Goal: Find specific page/section: Find specific page/section

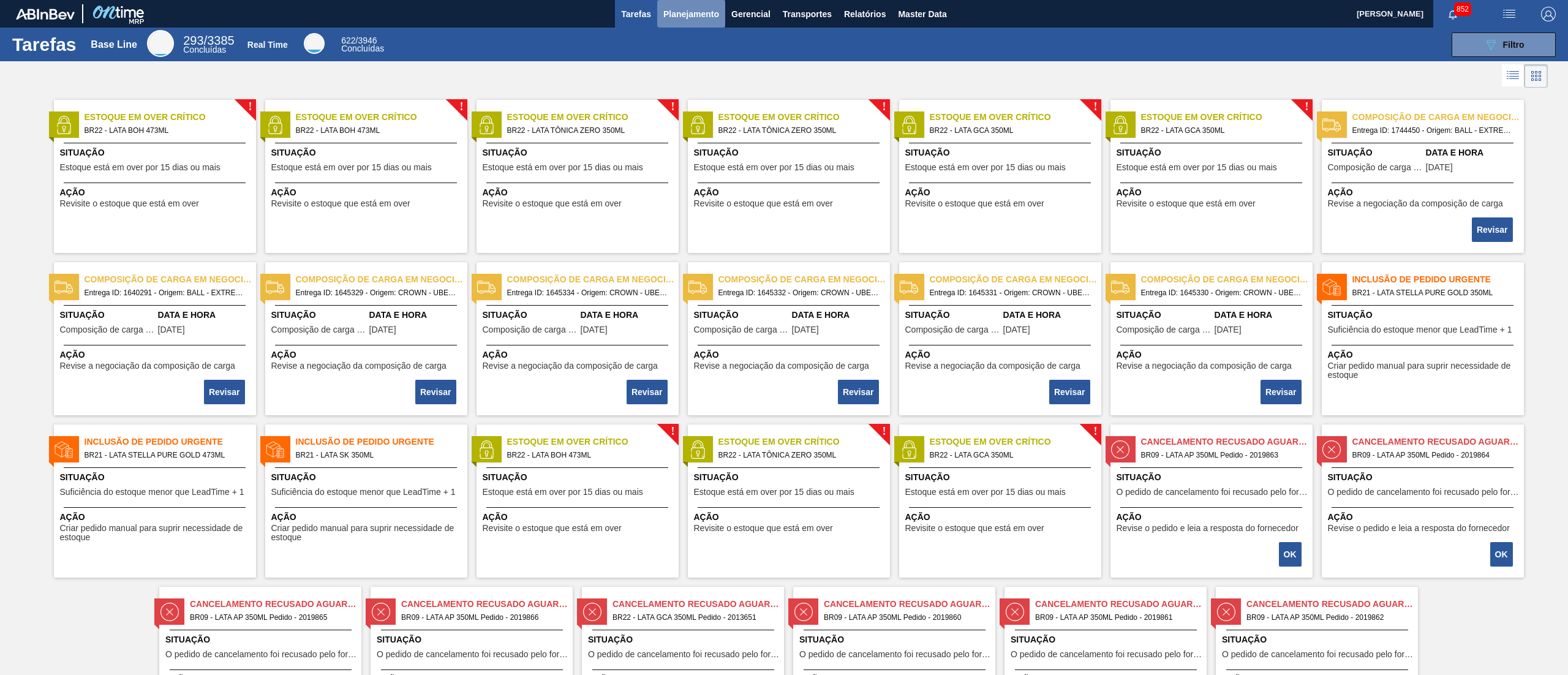
click at [686, 14] on span "Planejamento" at bounding box center [691, 14] width 56 height 15
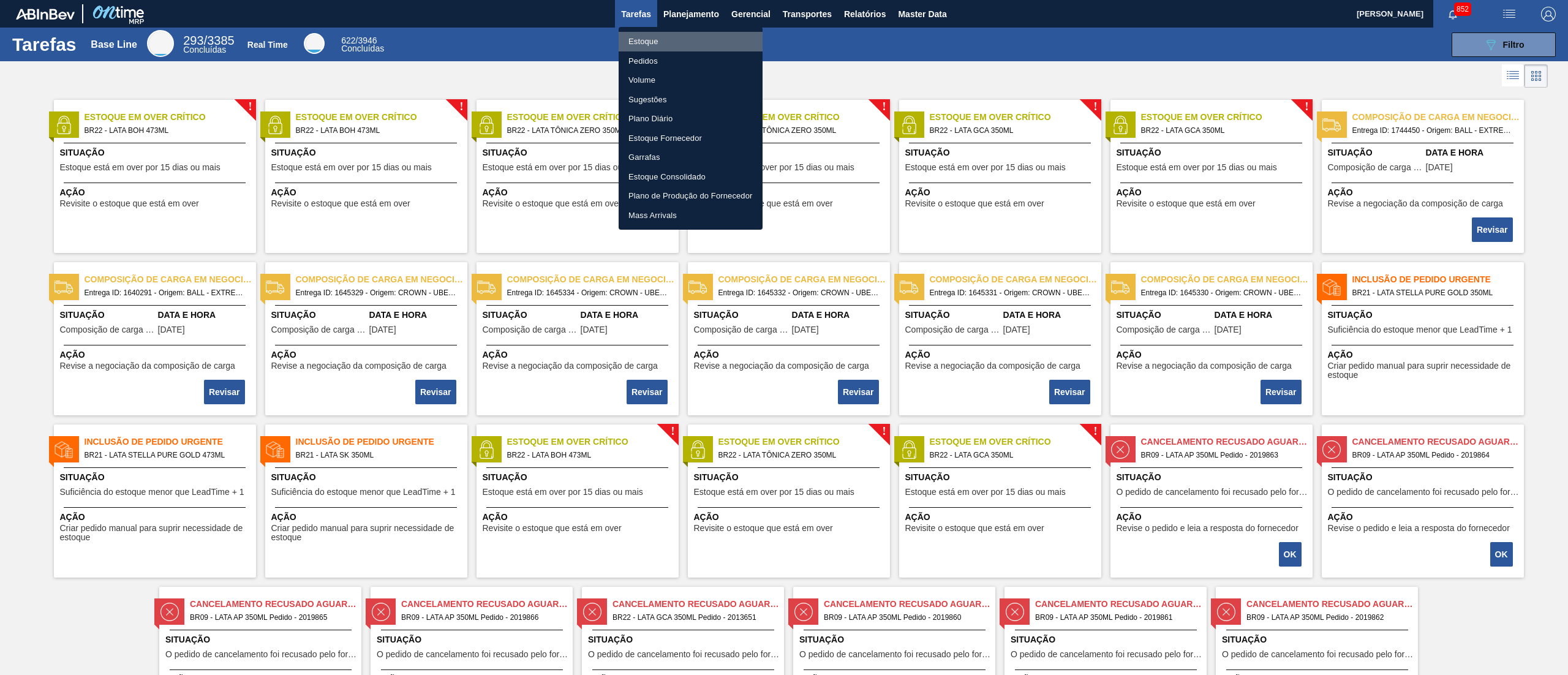
click at [654, 43] on li "Estoque" at bounding box center [690, 41] width 144 height 19
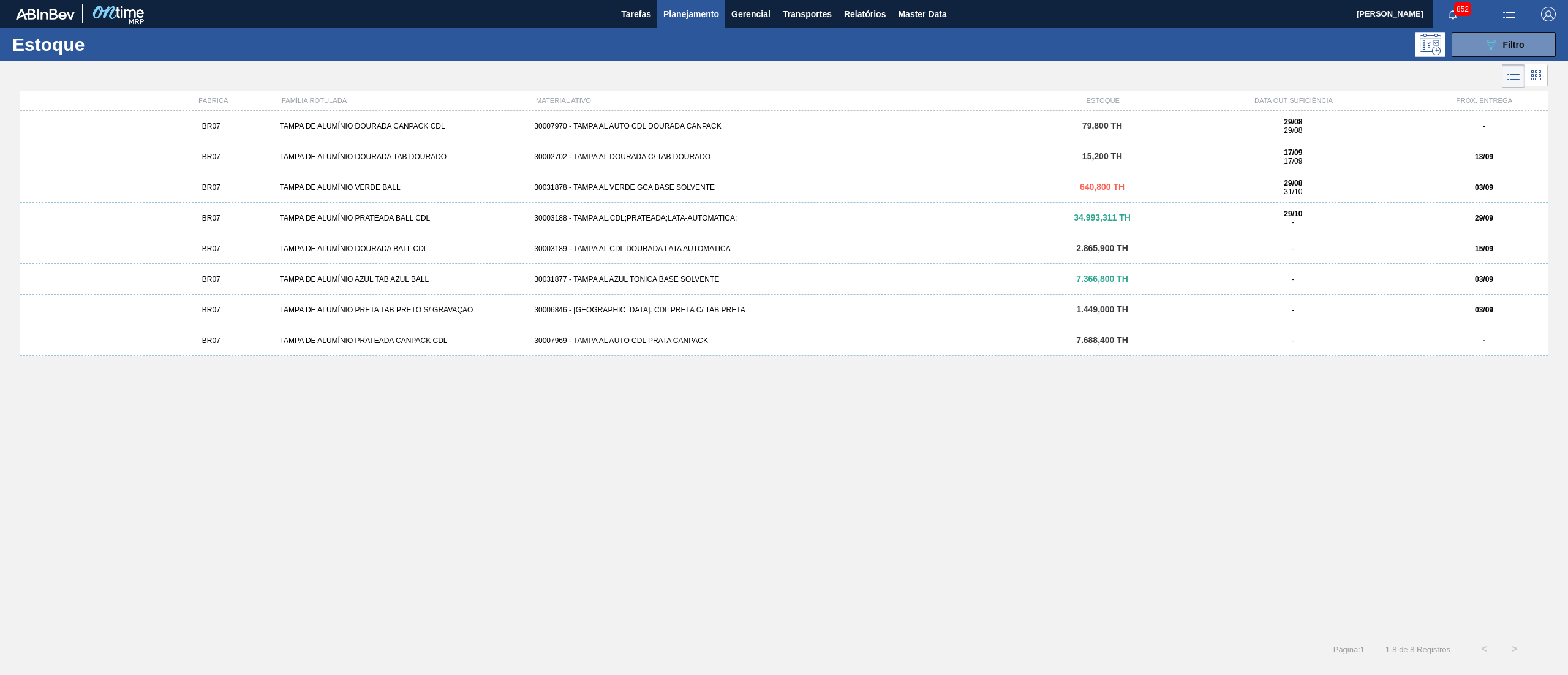
click at [696, 21] on span "Planejamento" at bounding box center [691, 14] width 56 height 15
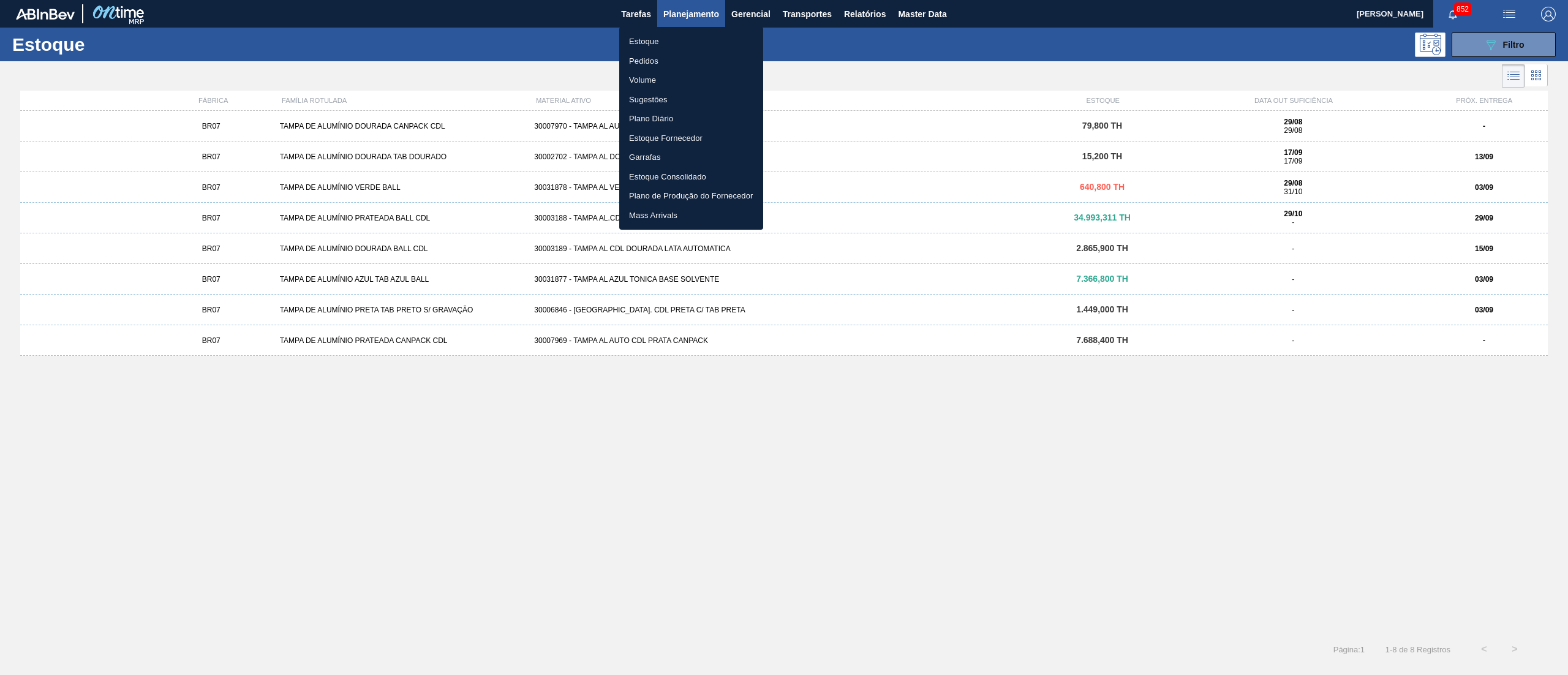
click at [1485, 50] on div at bounding box center [784, 337] width 1568 height 675
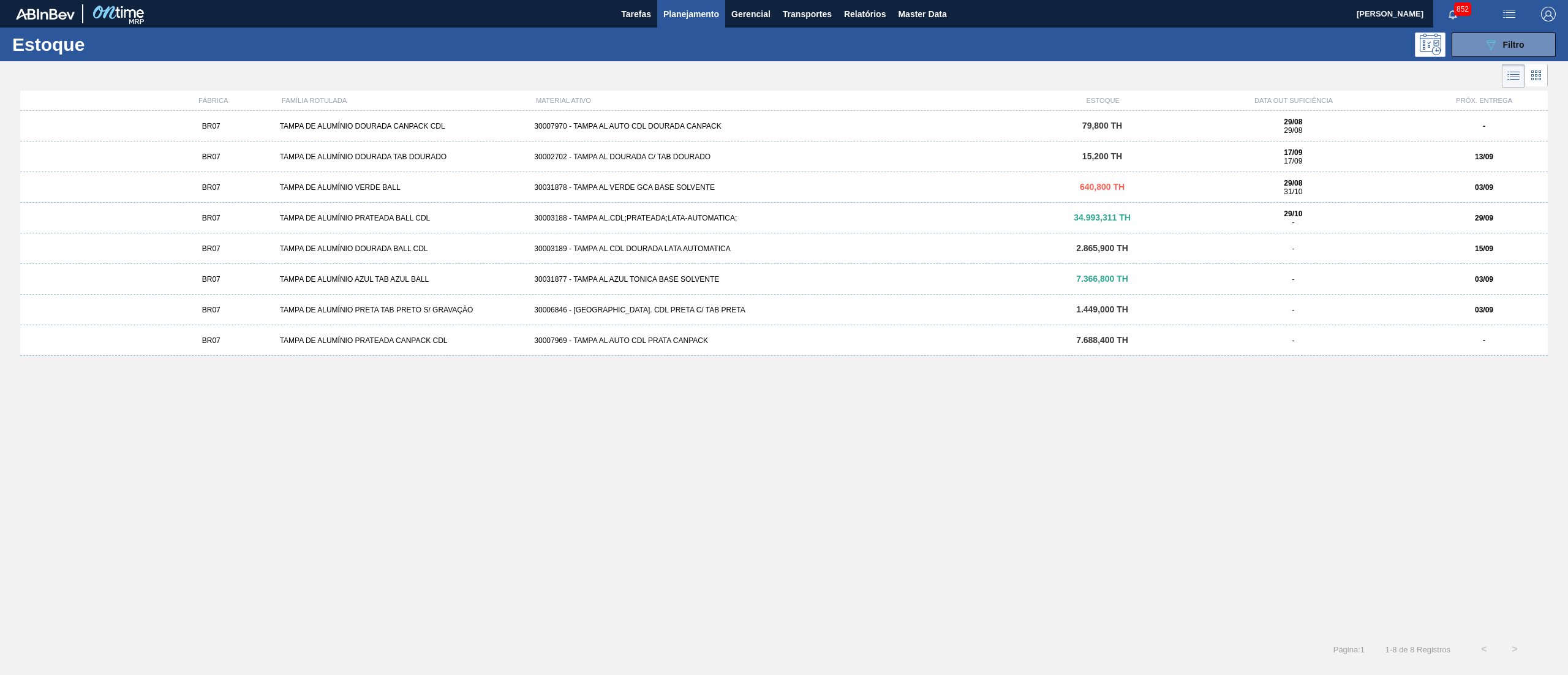
click at [1482, 37] on button "089F7B8B-B2A5-4AFE-B5C0-19BA573D28AC Filtro" at bounding box center [1503, 45] width 104 height 25
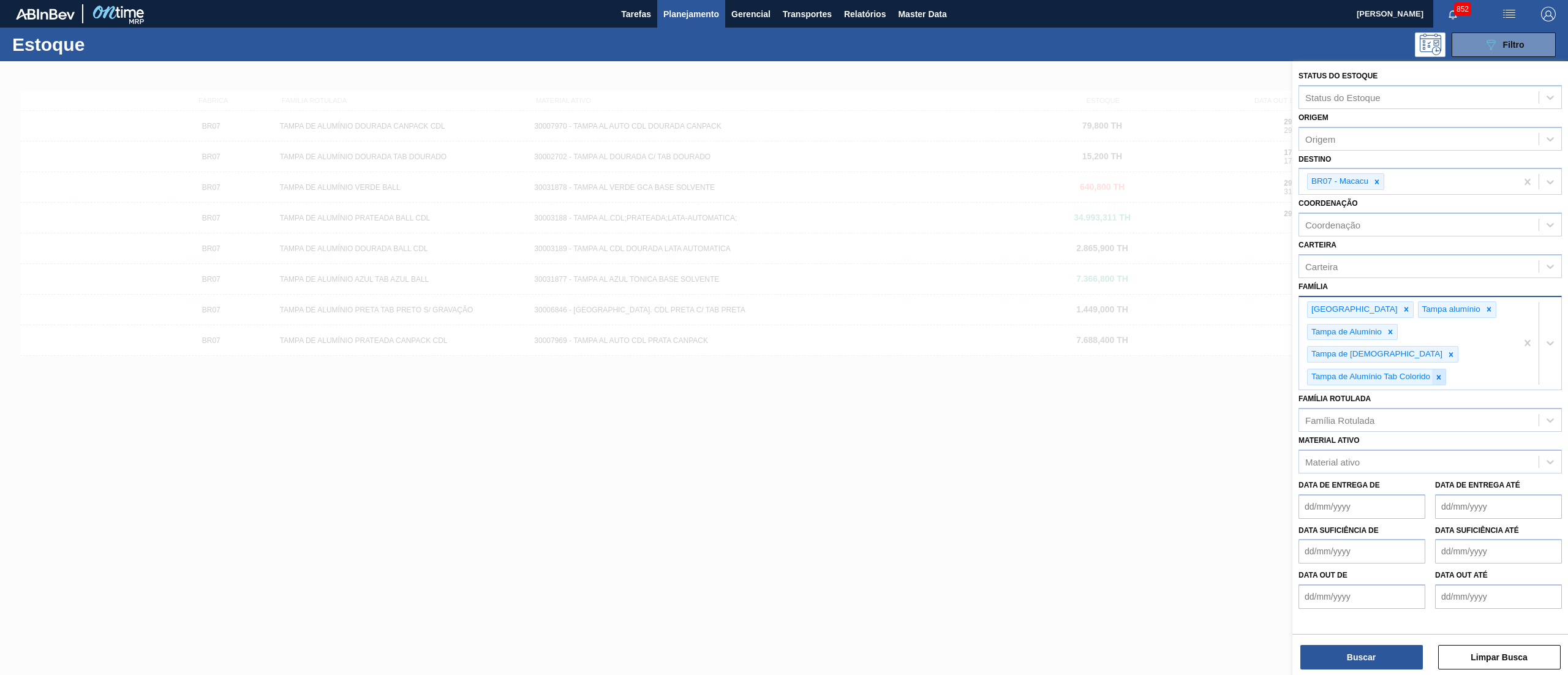
click at [1432, 370] on div at bounding box center [1438, 377] width 13 height 15
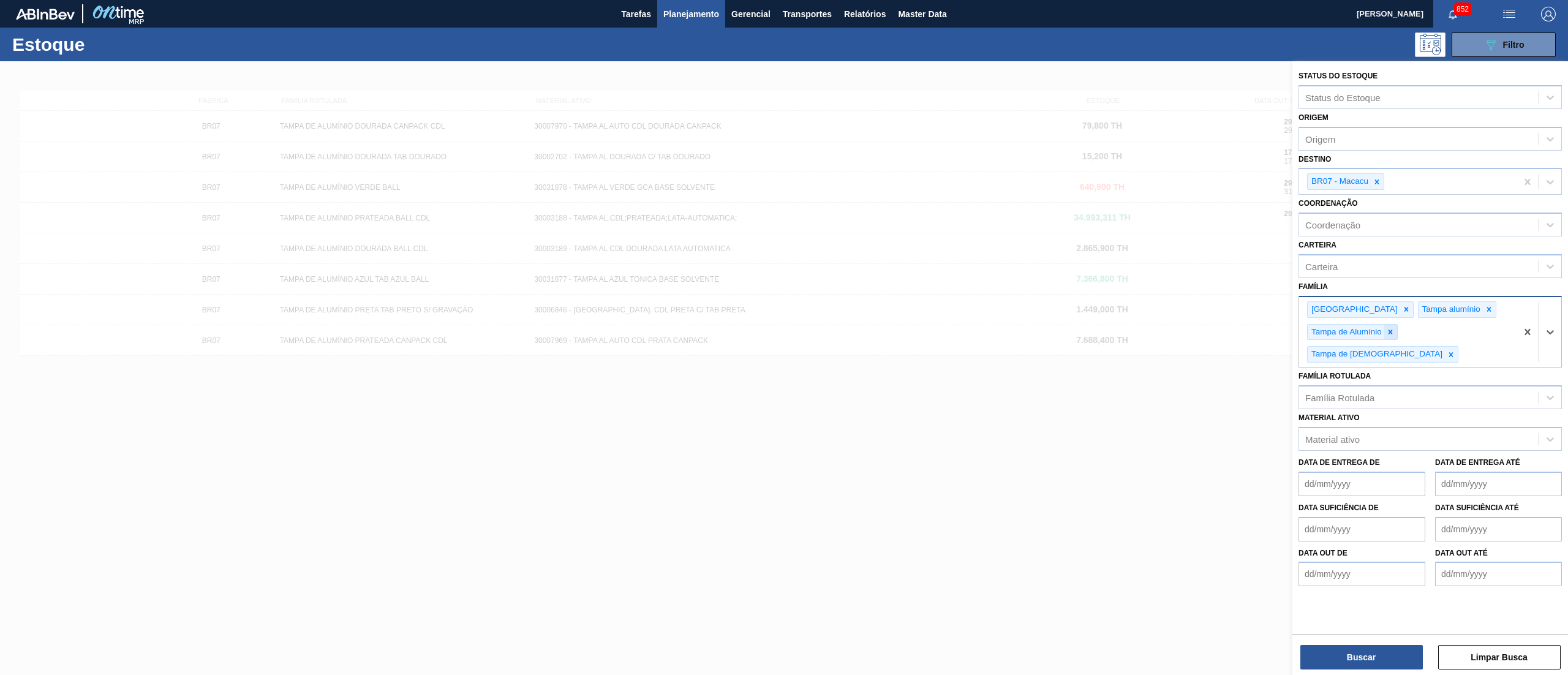
click at [1389, 336] on div at bounding box center [1389, 332] width 13 height 15
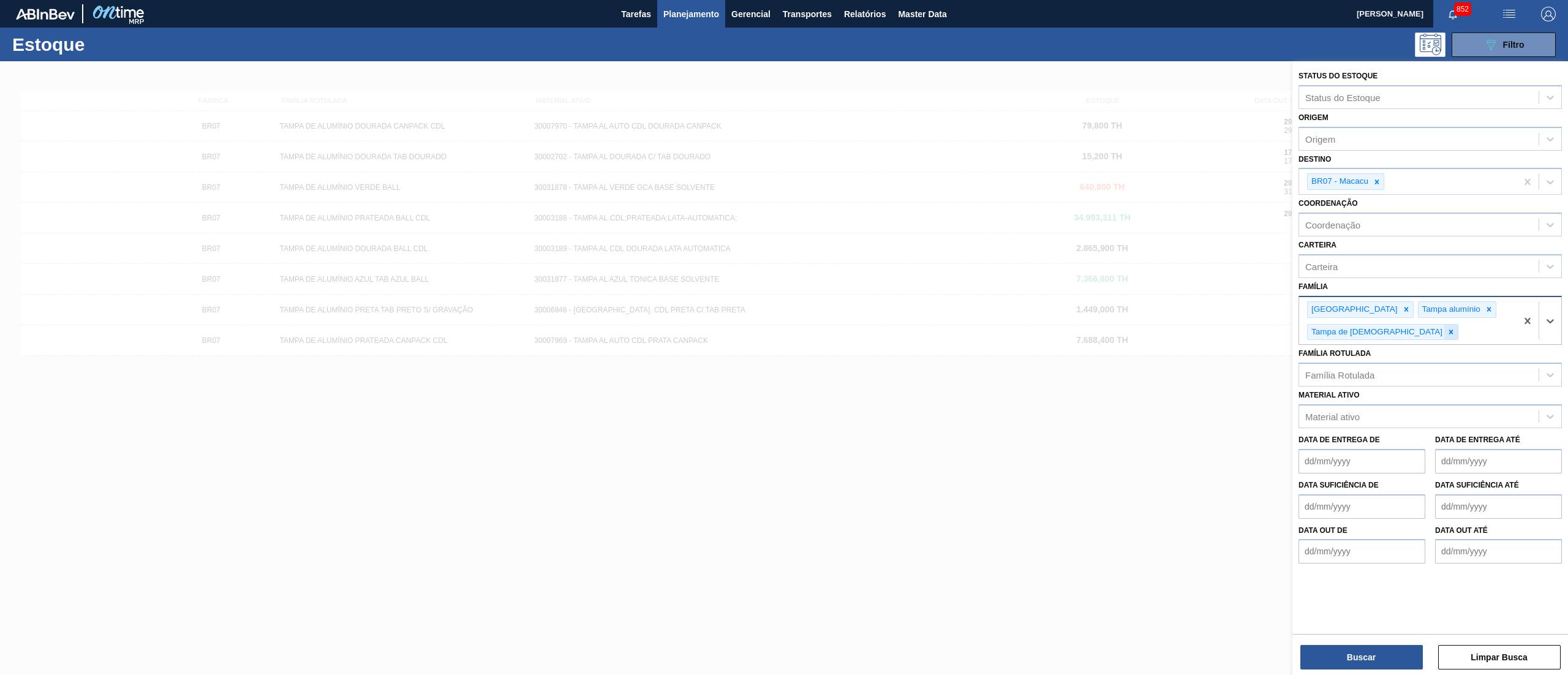
click at [1444, 336] on div at bounding box center [1451, 332] width 13 height 15
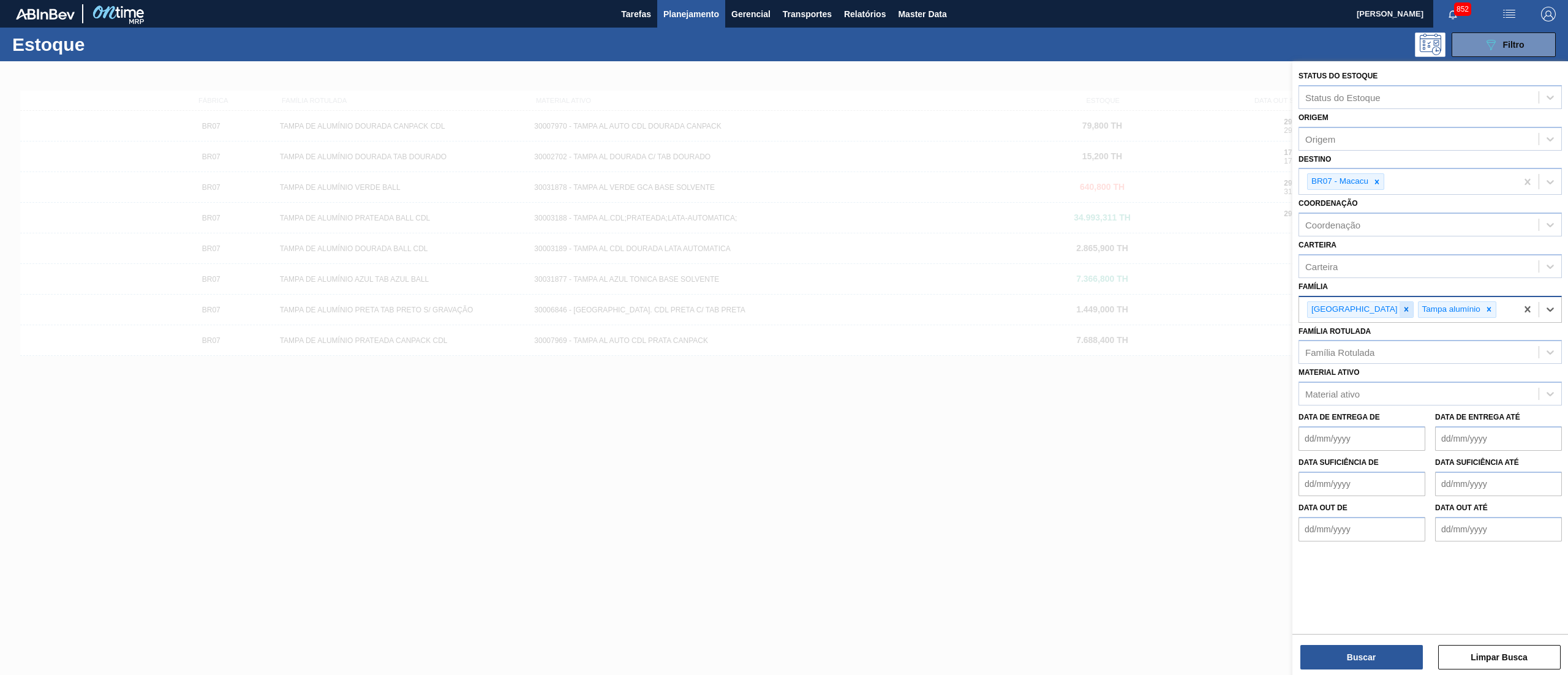
click at [1402, 308] on icon at bounding box center [1406, 309] width 9 height 9
click at [1378, 311] on icon at bounding box center [1378, 309] width 9 height 9
click at [711, 9] on span "Planejamento" at bounding box center [691, 14] width 56 height 15
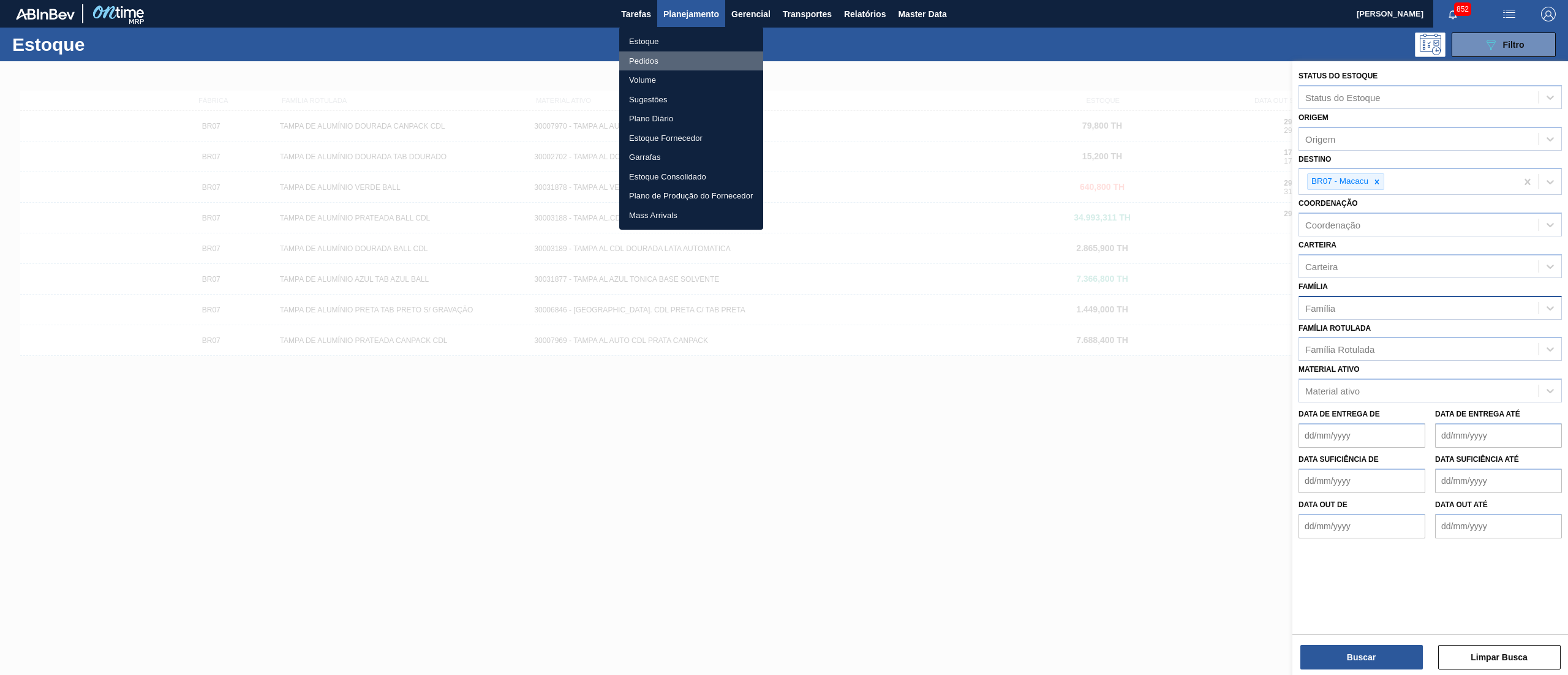
click at [668, 63] on li "Pedidos" at bounding box center [691, 61] width 144 height 19
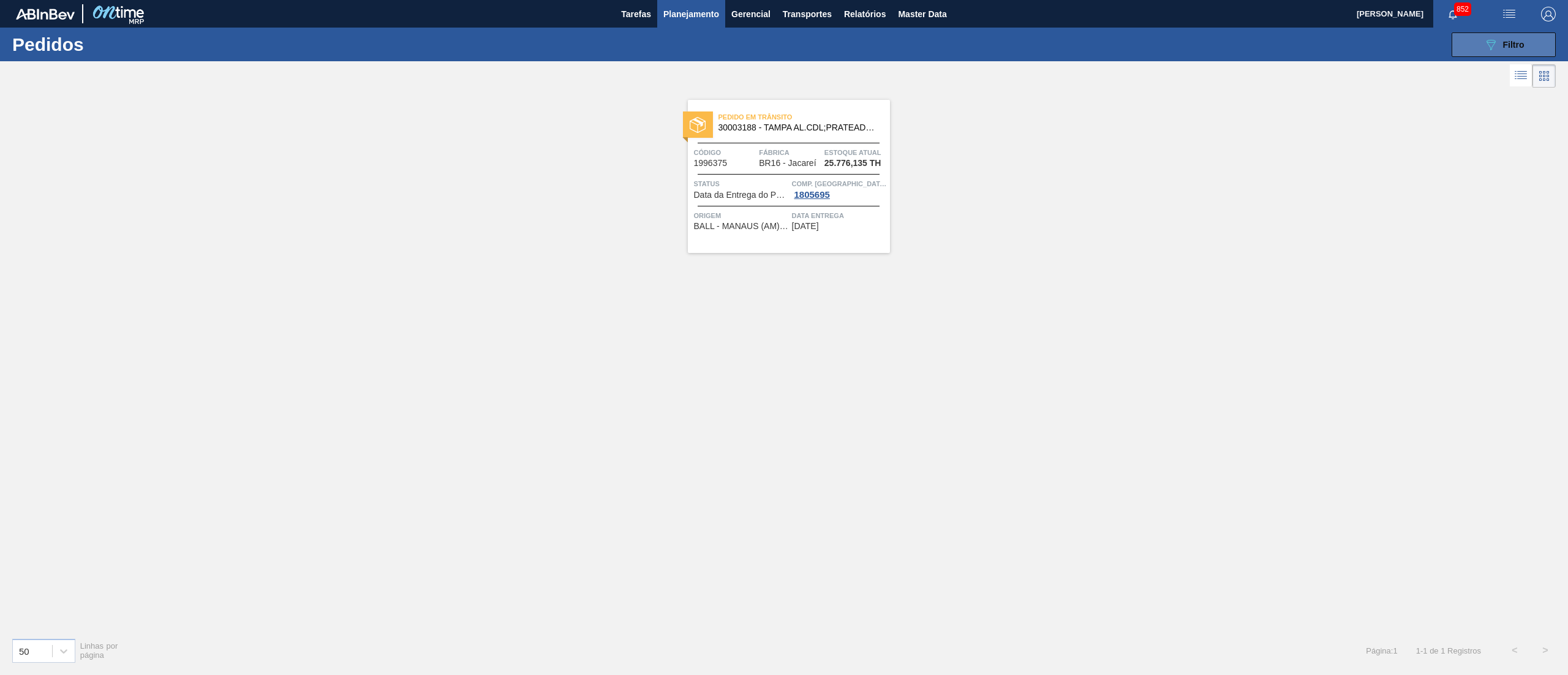
click at [1488, 39] on icon "089F7B8B-B2A5-4AFE-B5C0-19BA573D28AC" at bounding box center [1491, 44] width 15 height 15
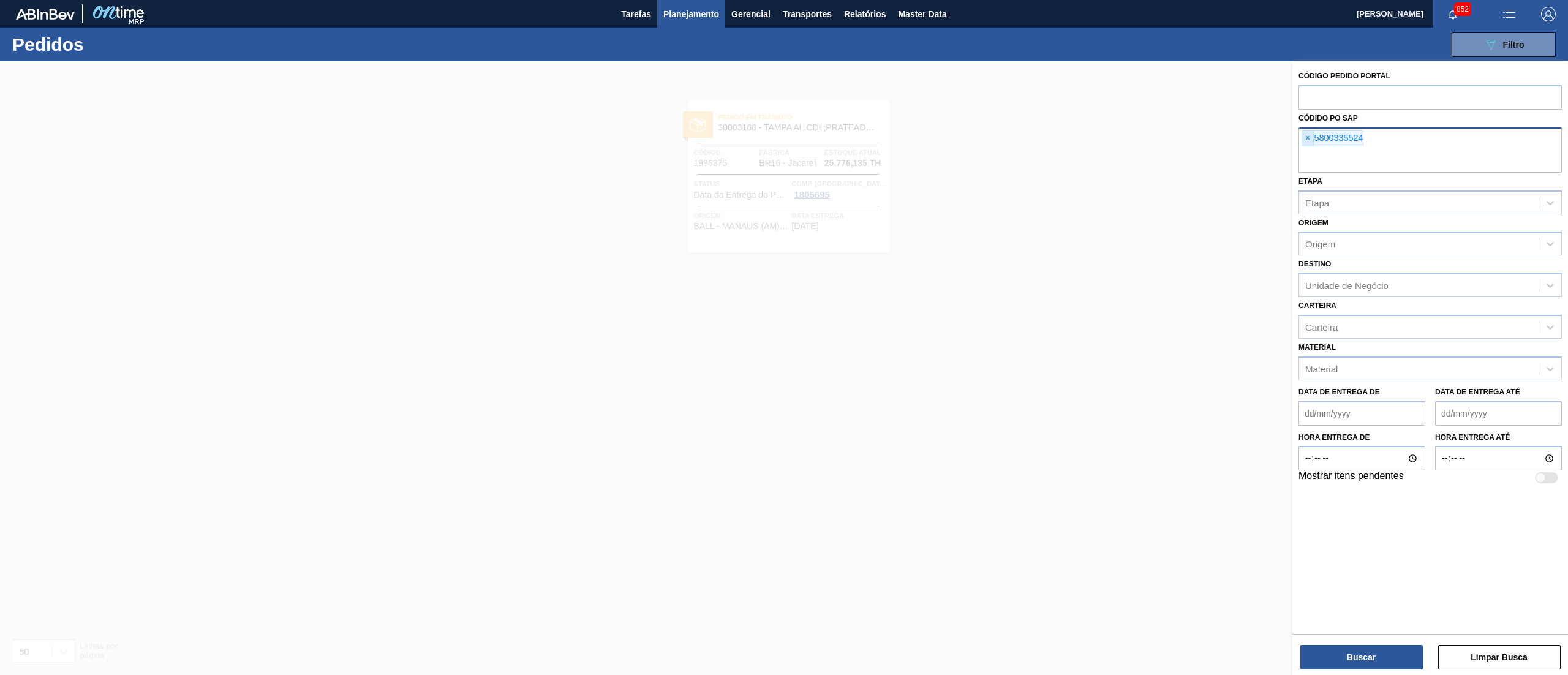
click at [1309, 141] on span "×" at bounding box center [1308, 138] width 12 height 15
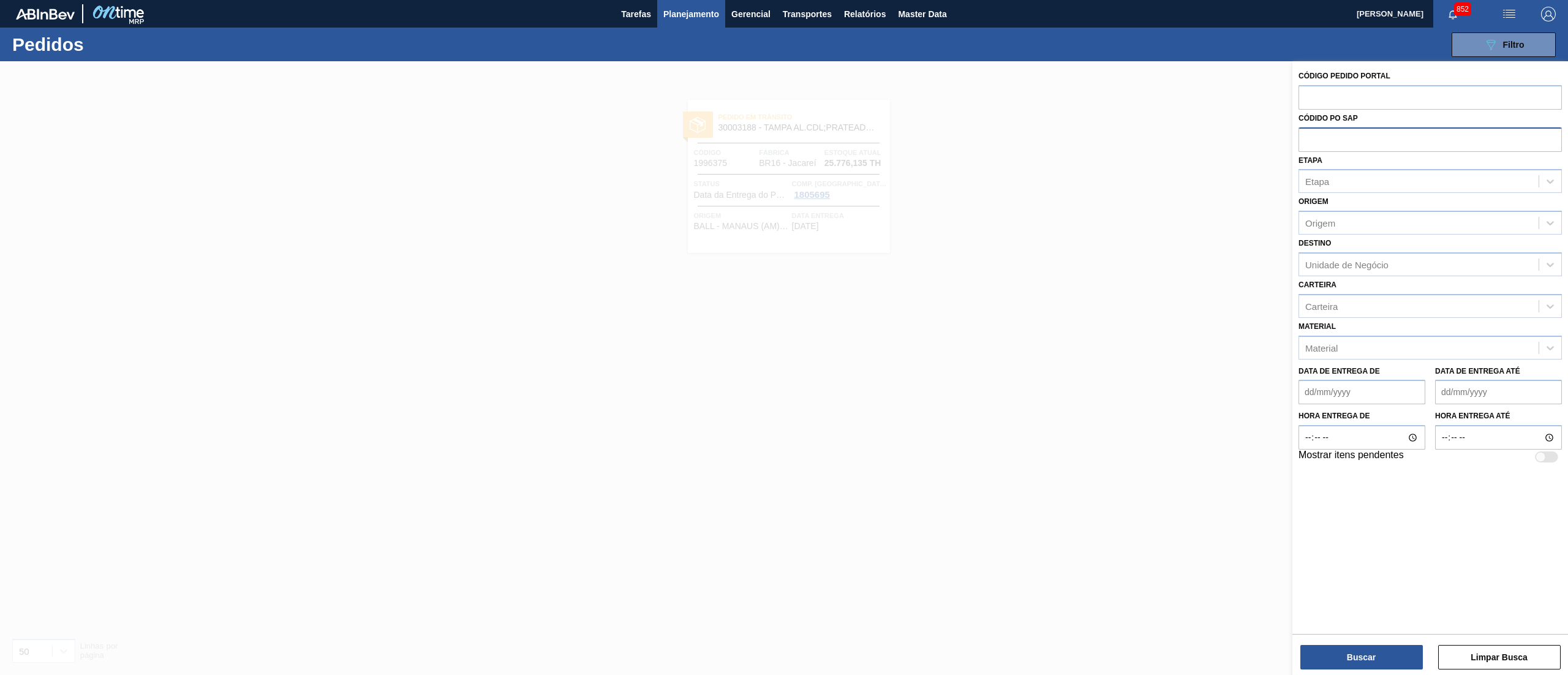
click at [914, 262] on div at bounding box center [784, 398] width 1568 height 675
